Goal: Transaction & Acquisition: Purchase product/service

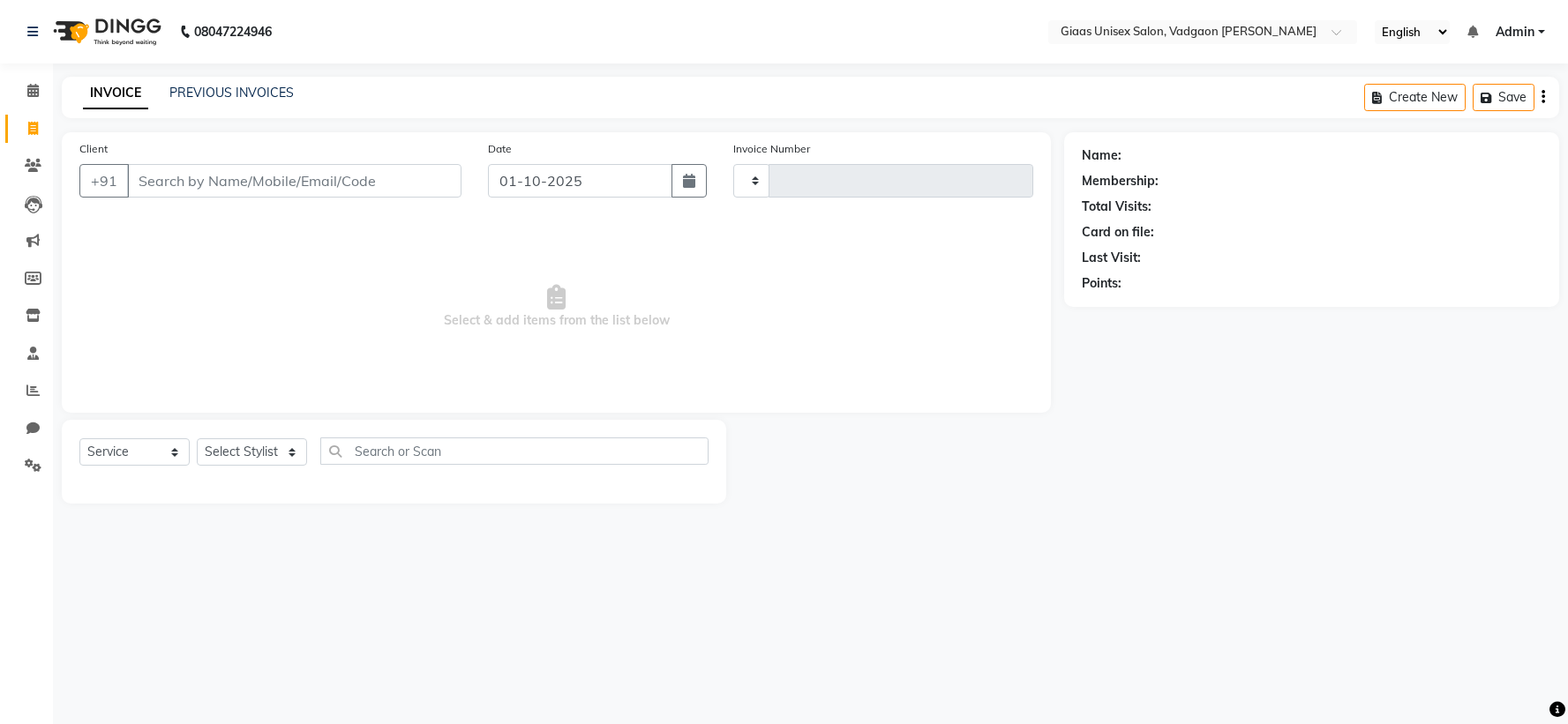
select select "service"
type input "2166"
select select "8007"
click at [254, 185] on input "Client" at bounding box center [294, 181] width 334 height 34
type input "3007931662"
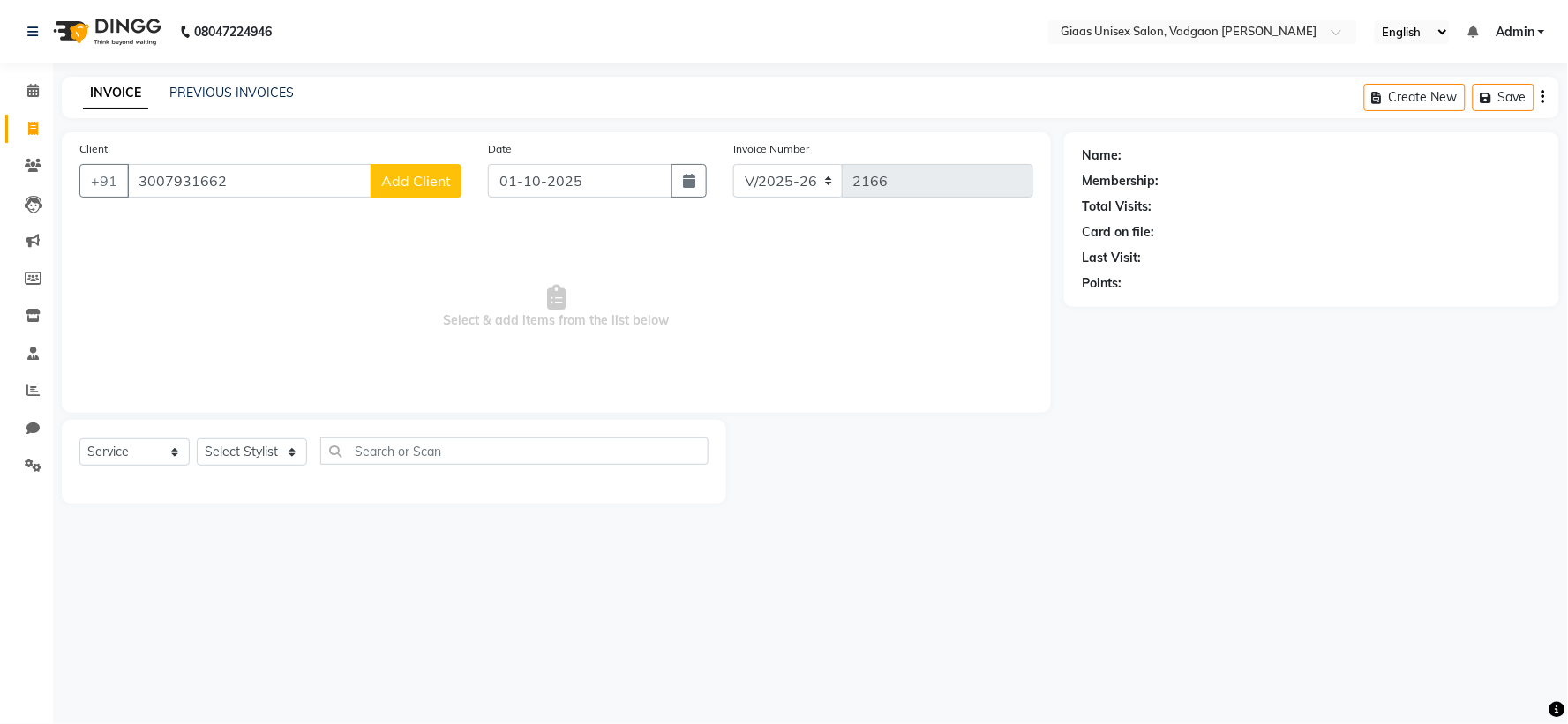
click at [405, 187] on span "Add Client" at bounding box center [416, 181] width 70 height 17
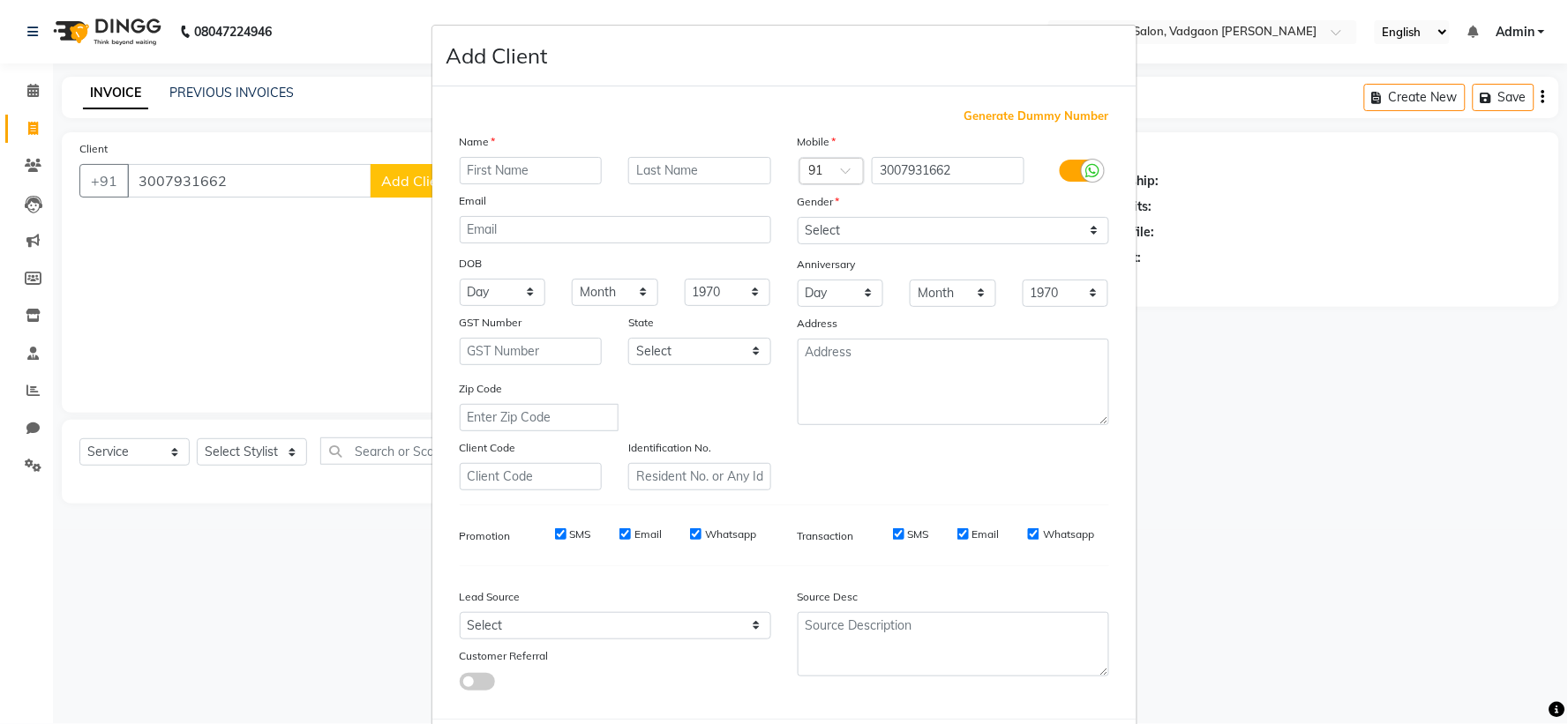
click at [218, 211] on ngb-modal-window "Add Client Generate Dummy Number Name Email DOB Day 01 02 03 04 05 06 07 08 09 …" at bounding box center [784, 362] width 1568 height 724
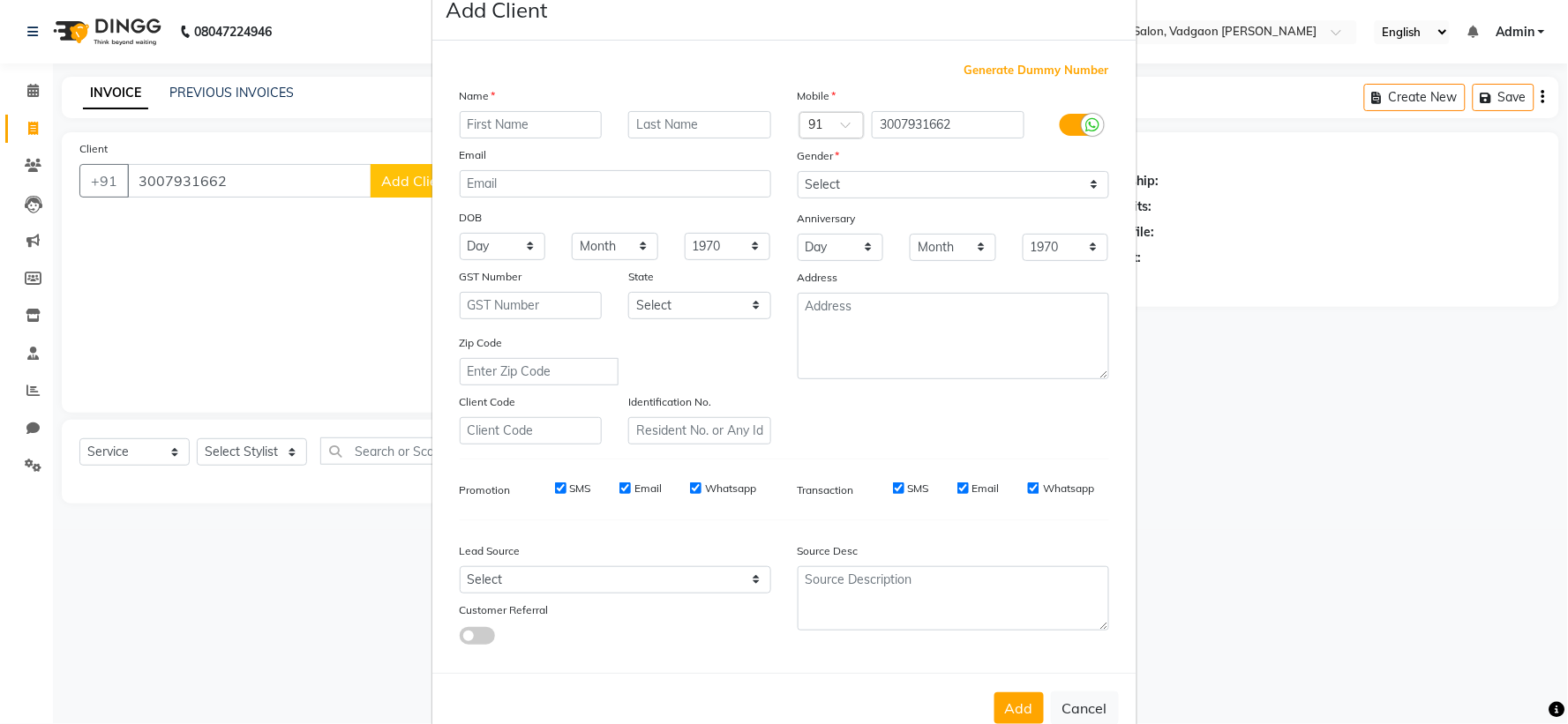
scroll to position [91, 0]
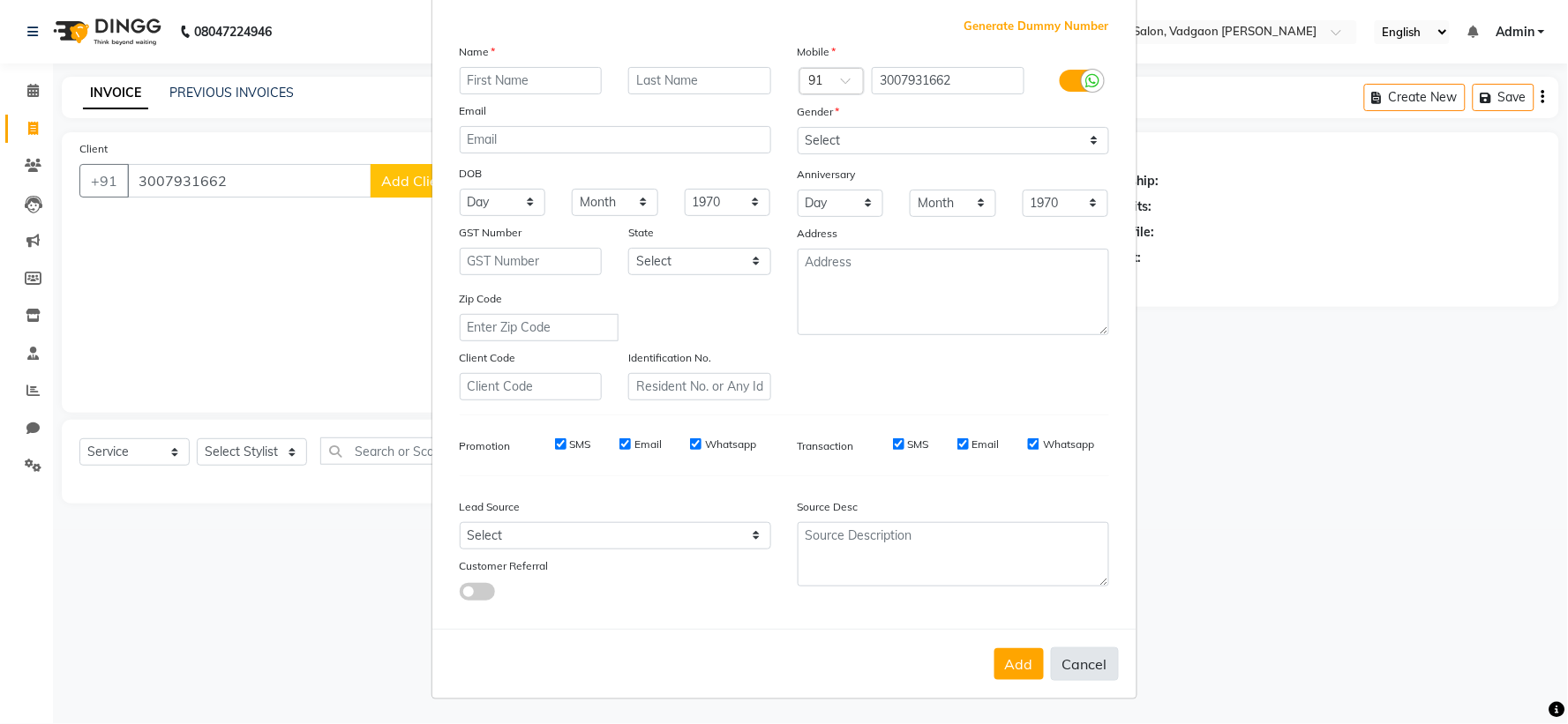
click at [1072, 674] on button "Cancel" at bounding box center [1085, 664] width 68 height 34
select select
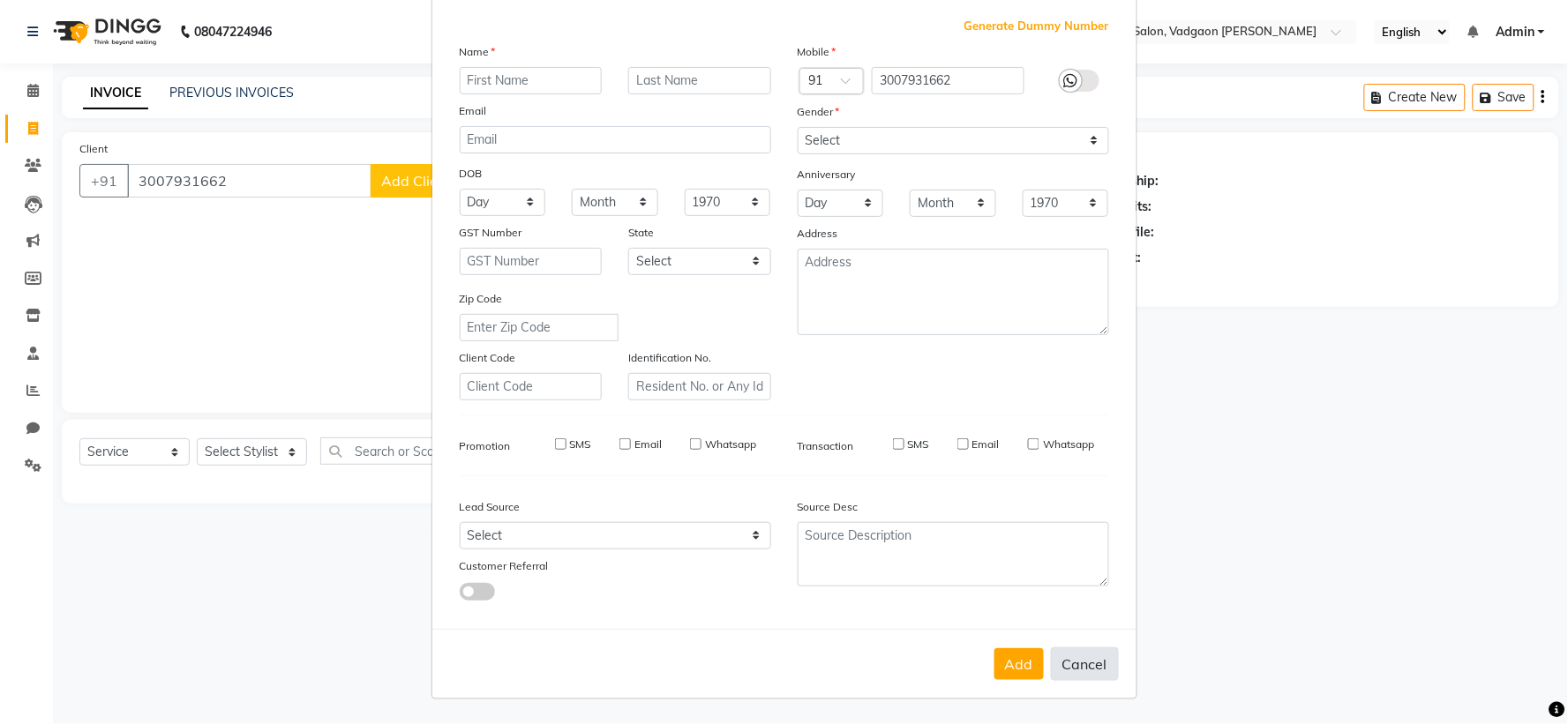
select select
checkbox input "false"
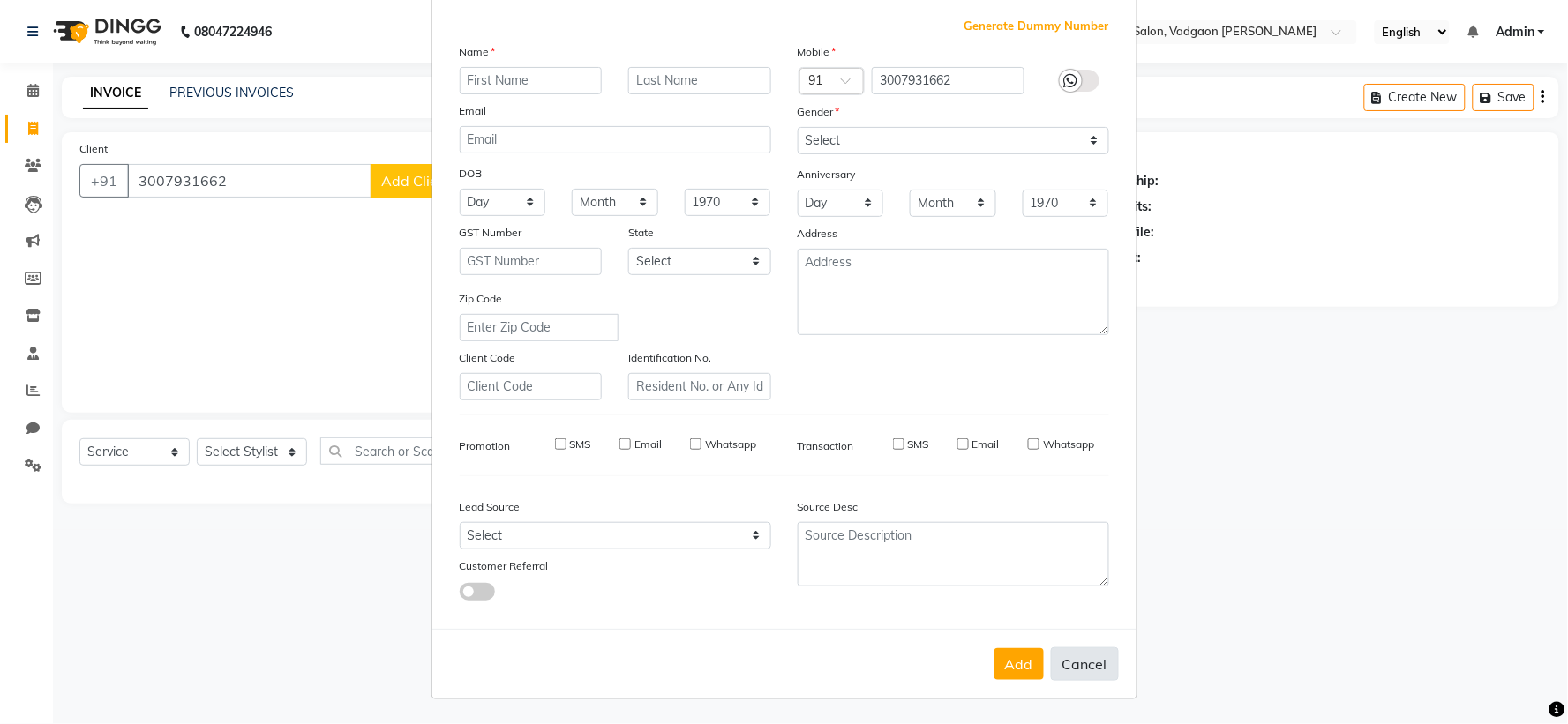
checkbox input "false"
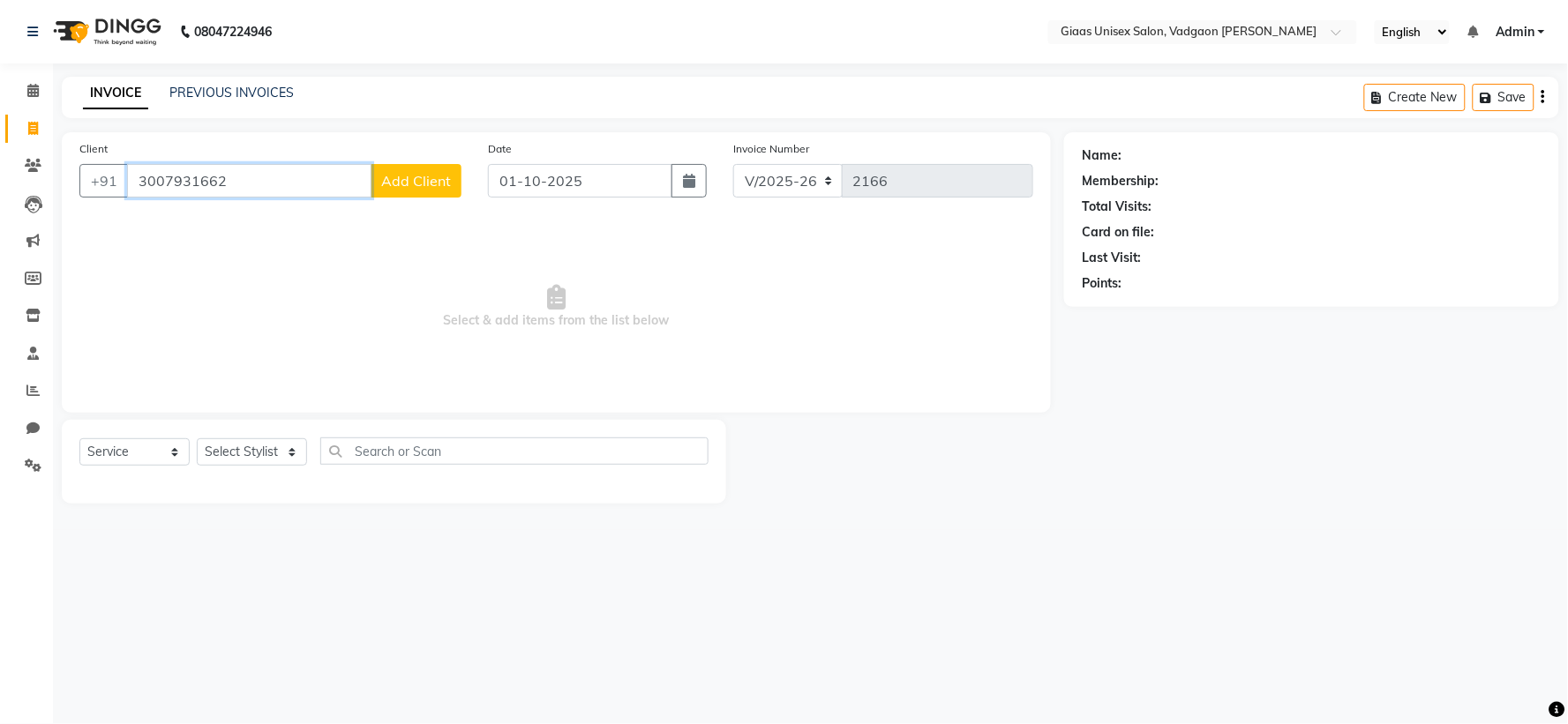
click at [301, 185] on input "3007931662" at bounding box center [249, 181] width 244 height 34
type input "3"
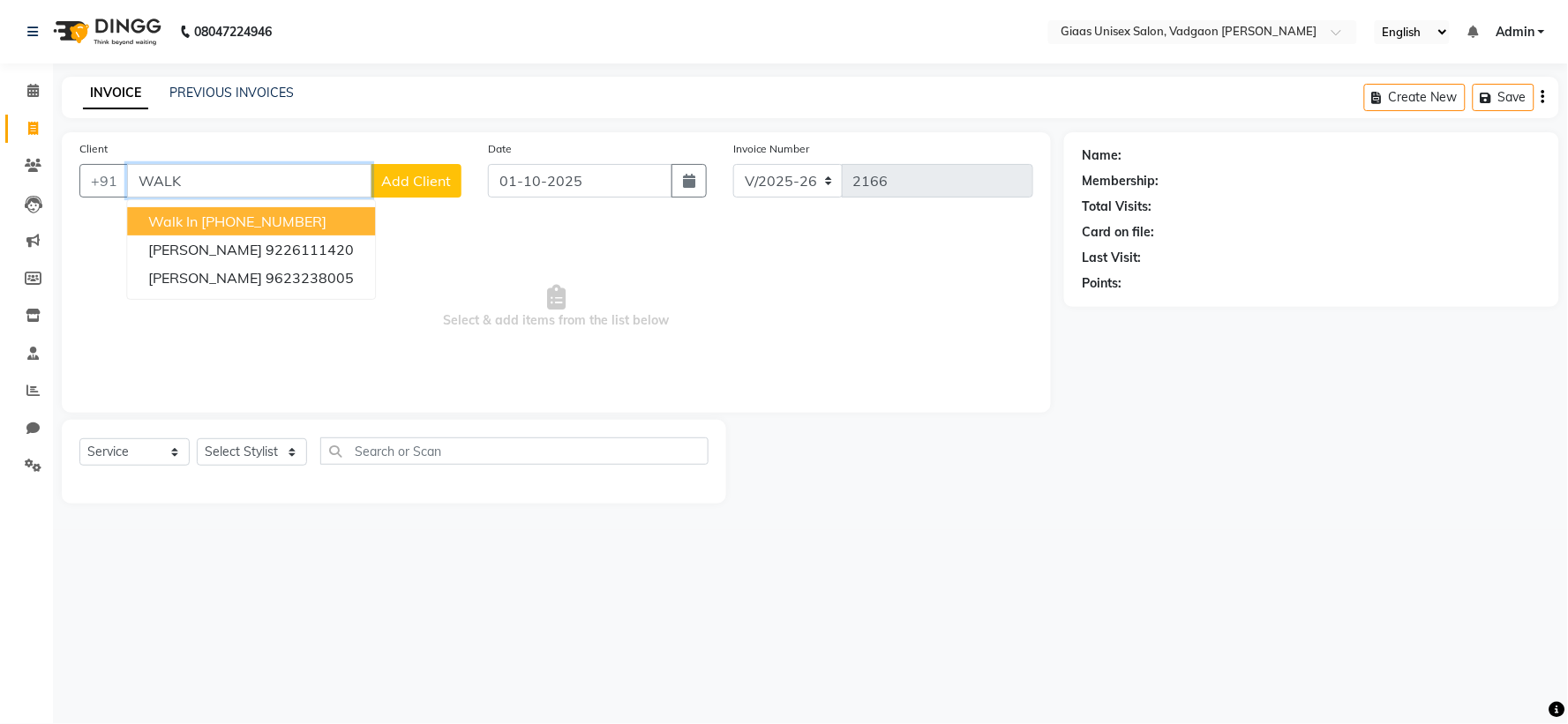
click at [293, 223] on ngb-highlight "[PHONE_NUMBER]" at bounding box center [264, 221] width 126 height 17
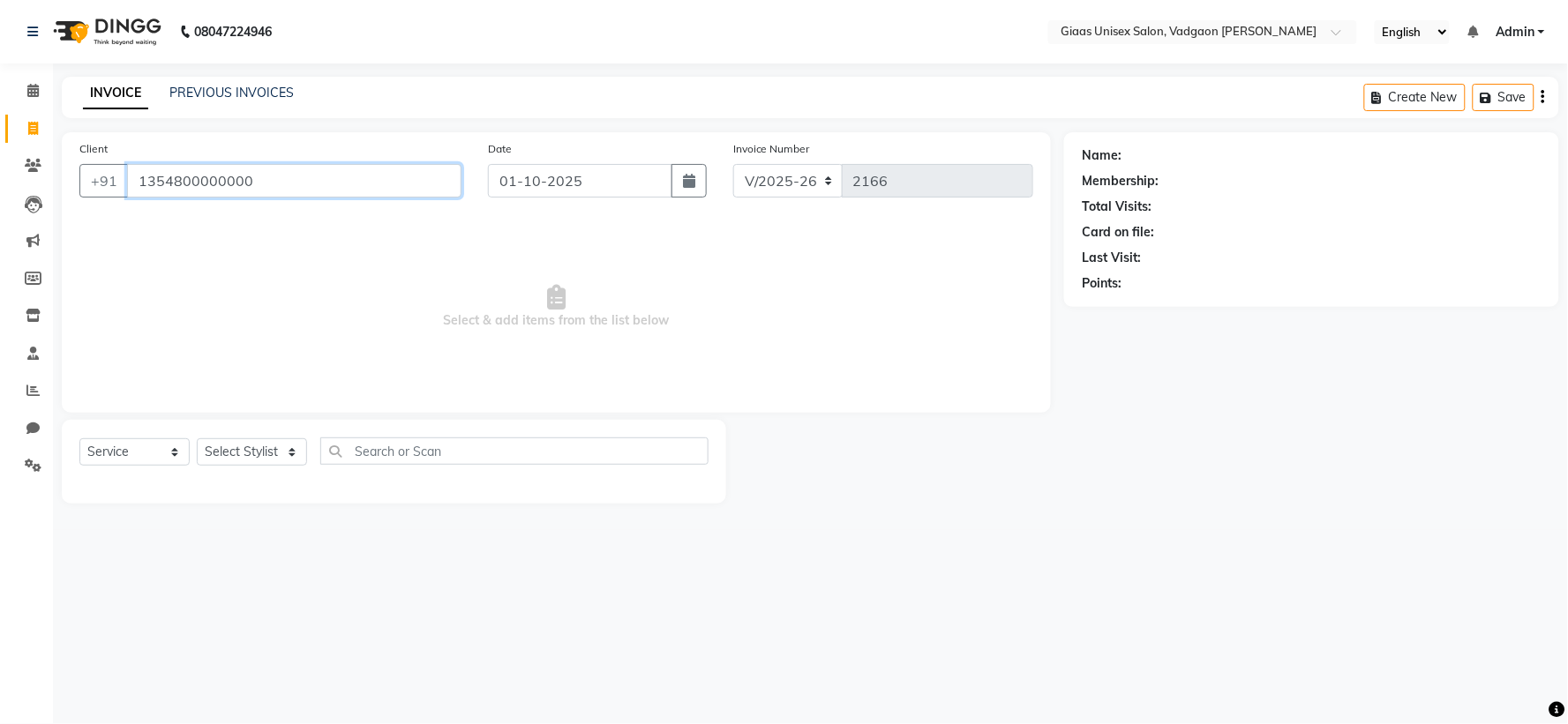
type input "1354800000000"
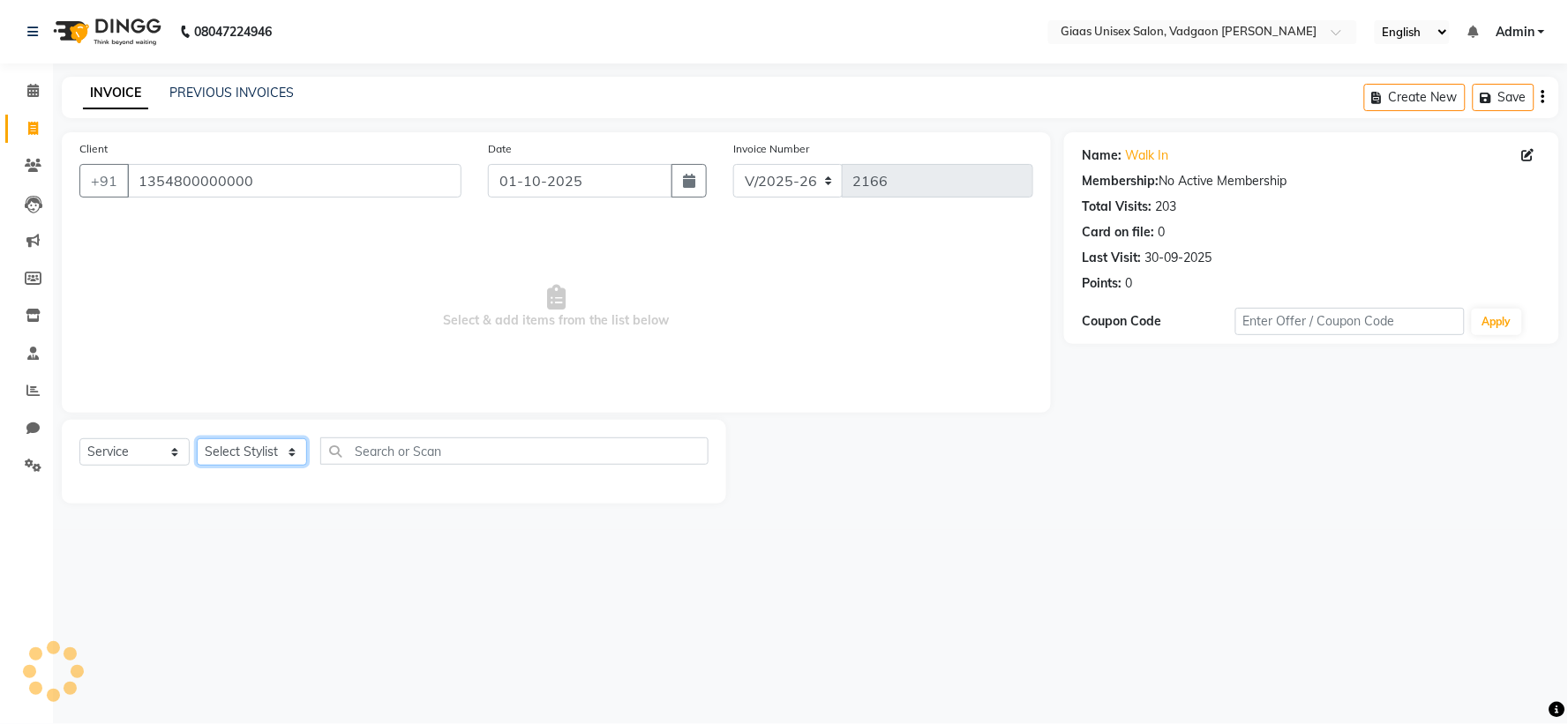
click at [279, 448] on select "Select Stylist [PERSON_NAME] [PERSON_NAME] [PERSON_NAME] [PERSON_NAME] [PERSON_…" at bounding box center [252, 452] width 110 height 27
select select "72895"
click at [197, 439] on select "Select Stylist [PERSON_NAME] [PERSON_NAME] [PERSON_NAME] [PERSON_NAME] [PERSON_…" at bounding box center [252, 452] width 110 height 27
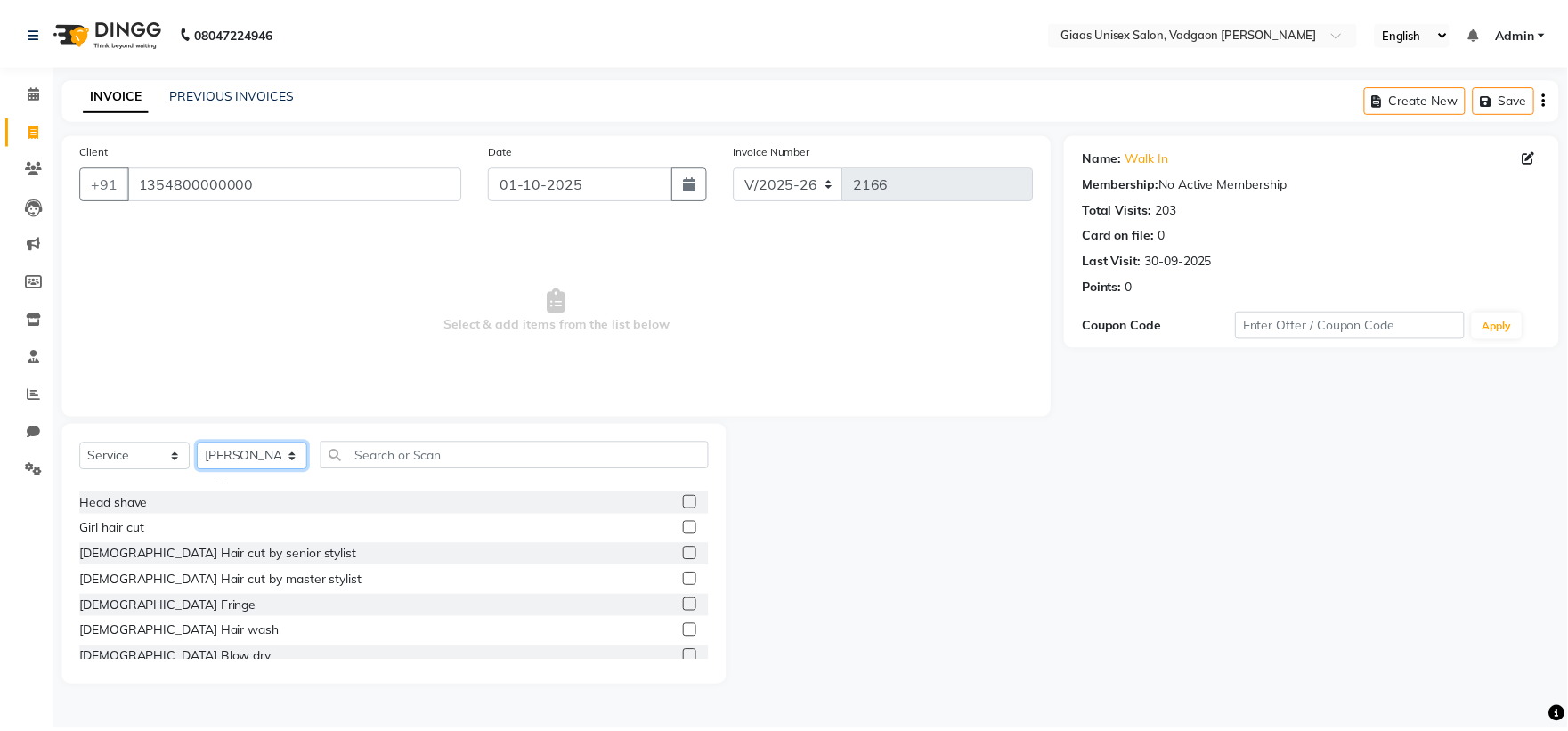
scroll to position [0, 0]
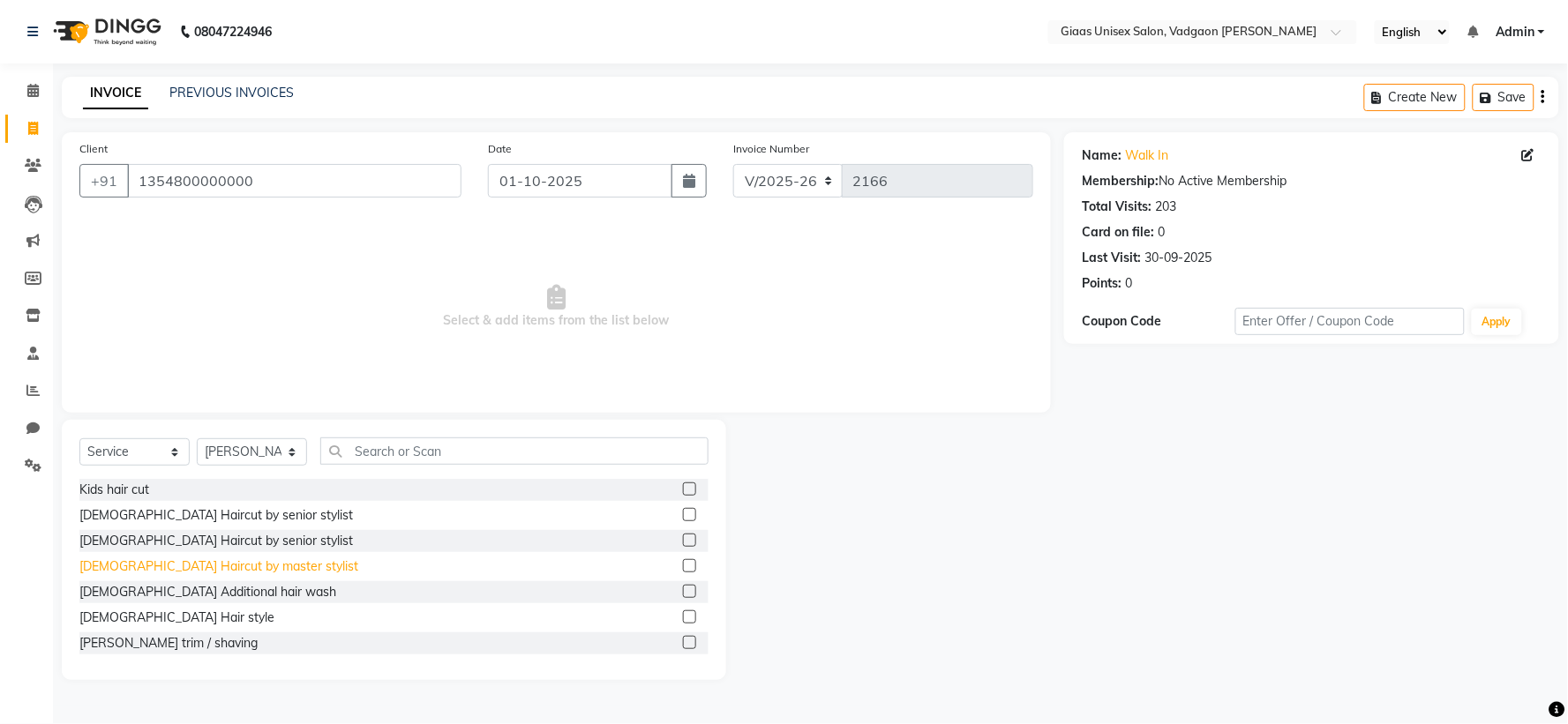
click at [186, 573] on div "[DEMOGRAPHIC_DATA] Haircut by master stylist" at bounding box center [218, 567] width 279 height 18
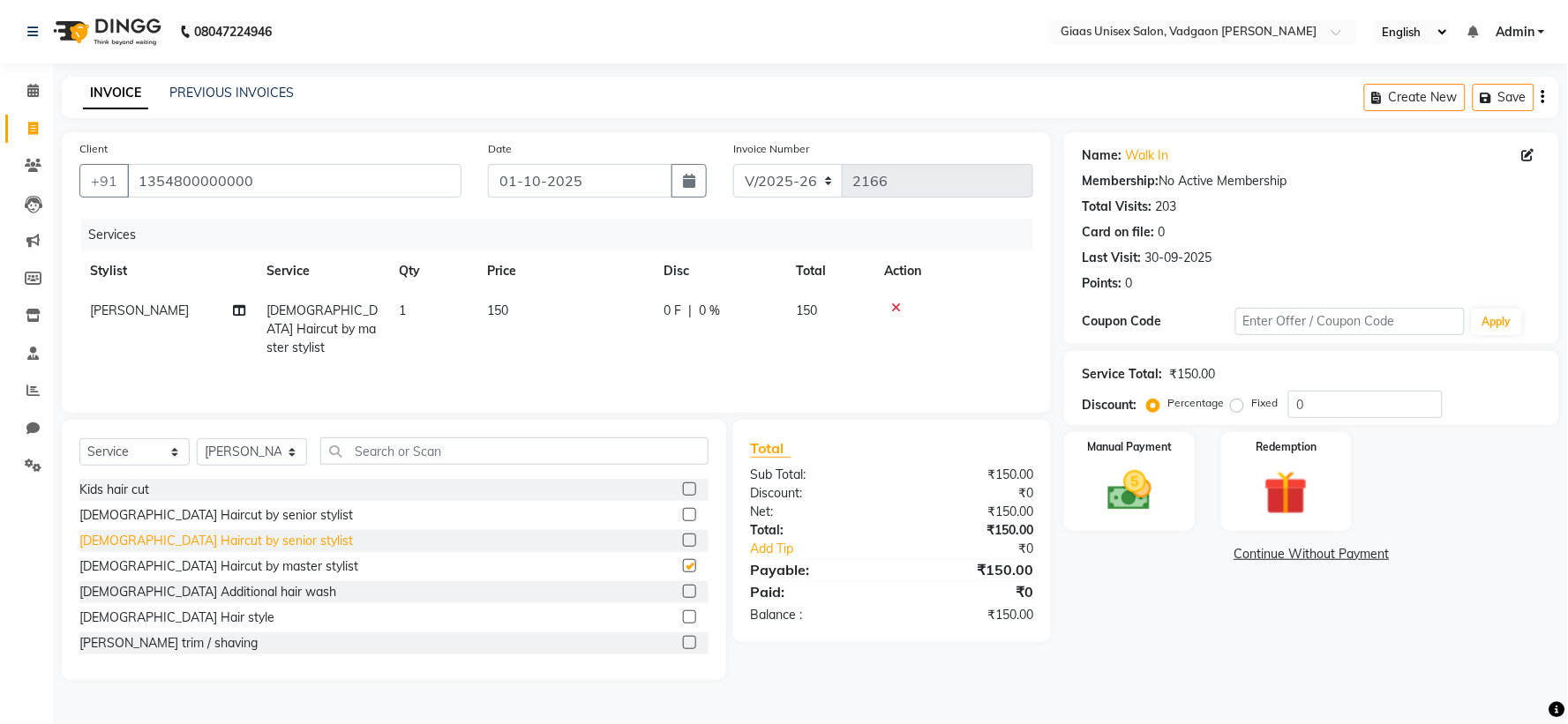
checkbox input "false"
click at [1195, 514] on div "Manual Payment" at bounding box center [1129, 482] width 136 height 102
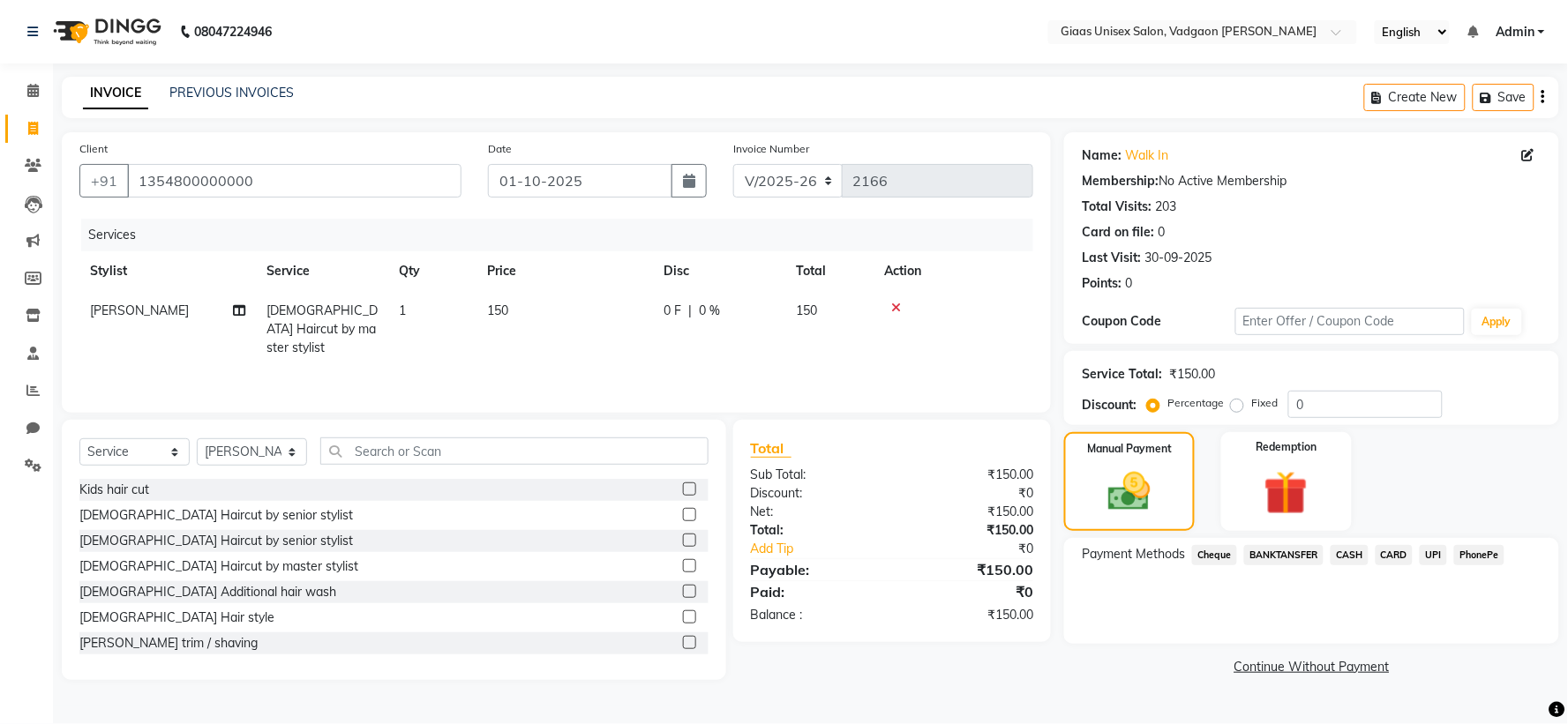
click at [1487, 560] on span "PhonePe" at bounding box center [1479, 555] width 50 height 20
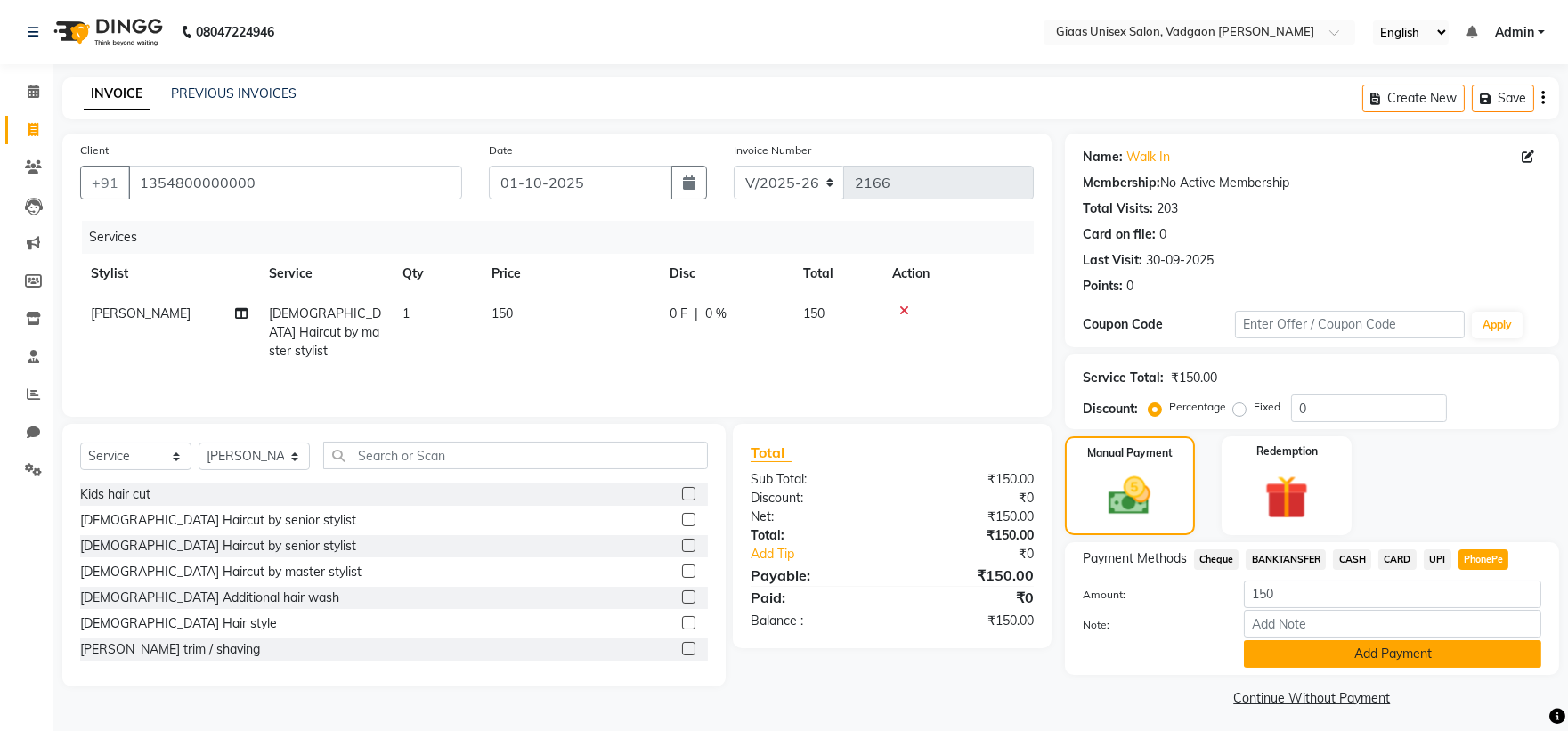
click at [1435, 653] on button "Add Payment" at bounding box center [1393, 654] width 297 height 27
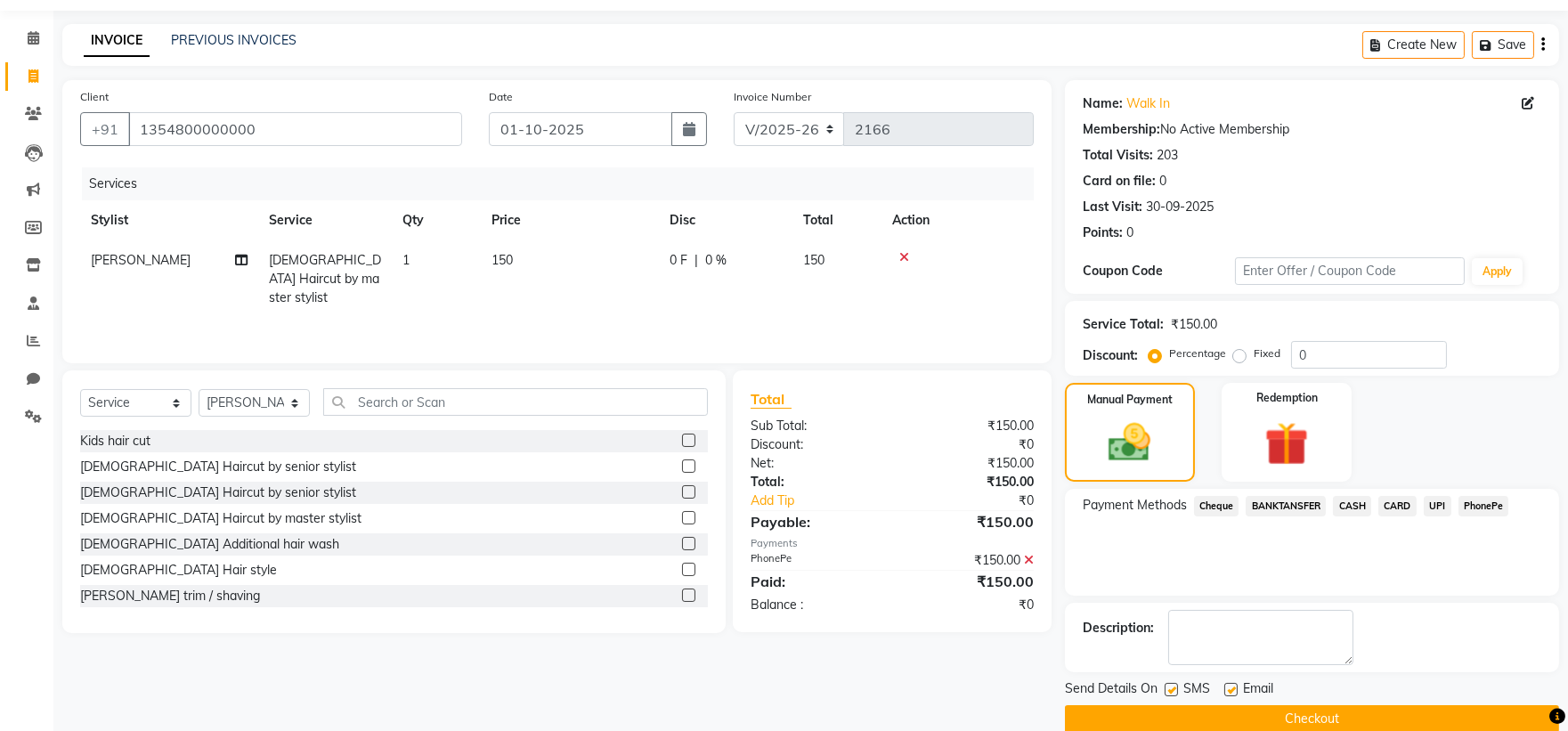
scroll to position [82, 0]
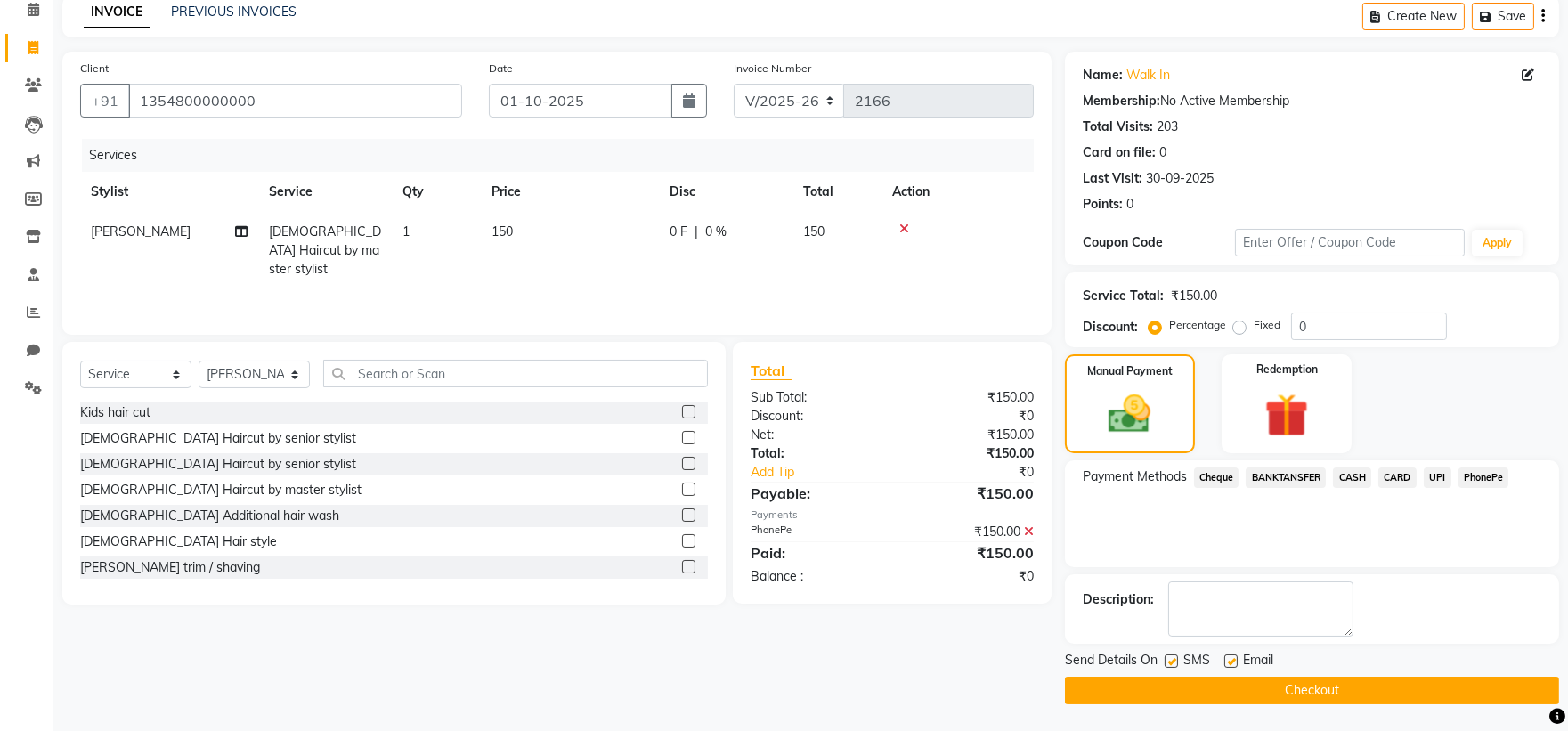
click at [1213, 691] on button "Checkout" at bounding box center [1312, 691] width 494 height 27
